Goal: Navigation & Orientation: Find specific page/section

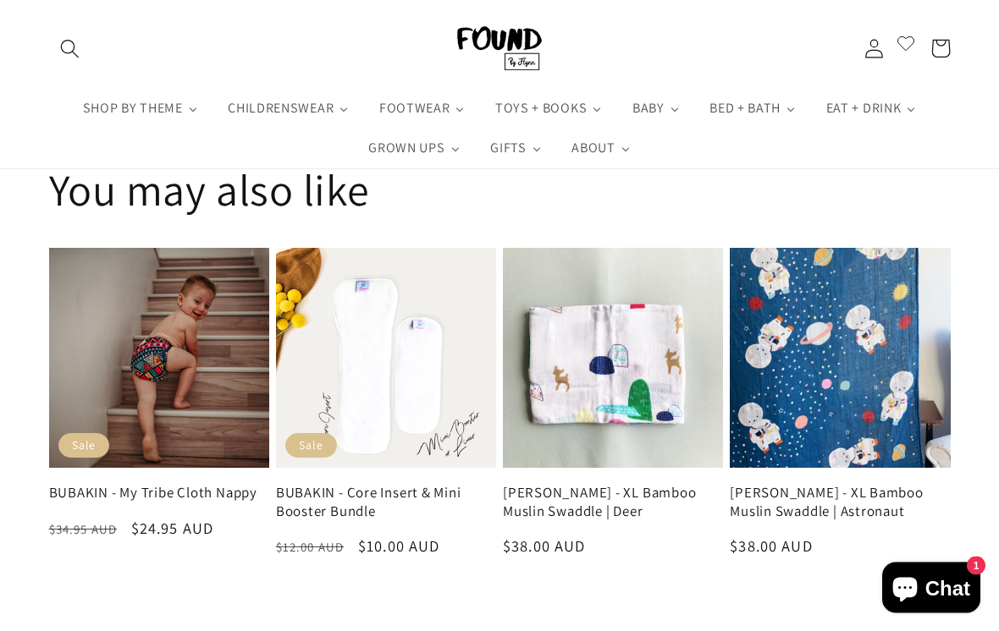
scroll to position [3258, 0]
click at [118, 484] on link "BUBAKIN - My Tribe Cloth Nappy" at bounding box center [159, 493] width 220 height 18
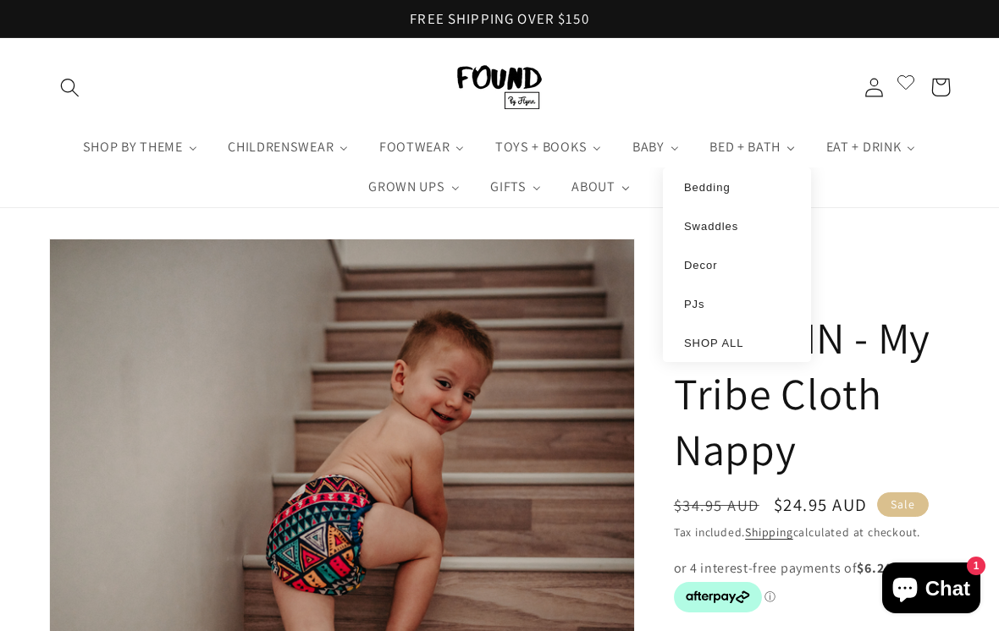
click at [777, 140] on span "BED + BATH" at bounding box center [744, 147] width 76 height 17
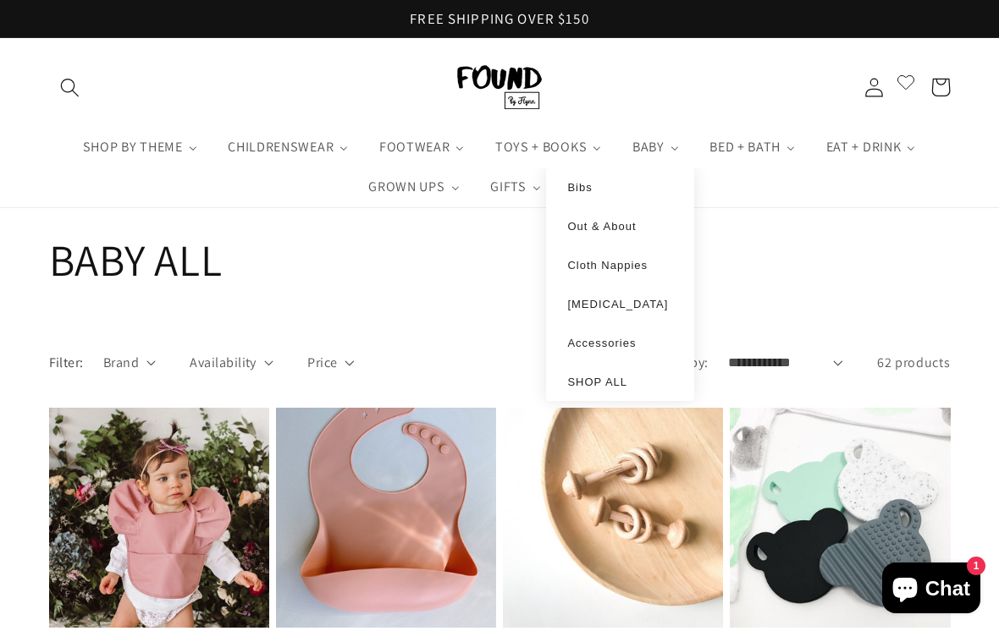
click at [620, 270] on span "Cloth Nappies" at bounding box center [607, 265] width 80 height 13
